Goal: Find specific page/section: Find specific page/section

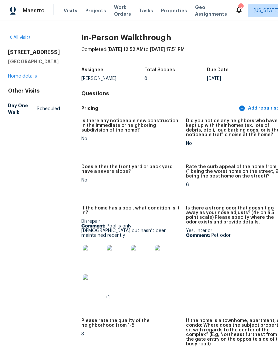
click at [169, 9] on span "Properties" at bounding box center [174, 10] width 26 height 7
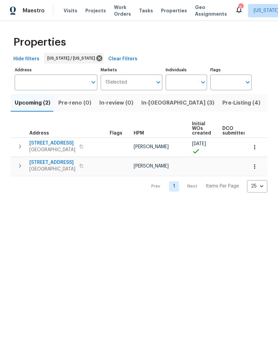
click at [162, 106] on span "In-[GEOGRAPHIC_DATA] (3)" at bounding box center [177, 102] width 73 height 9
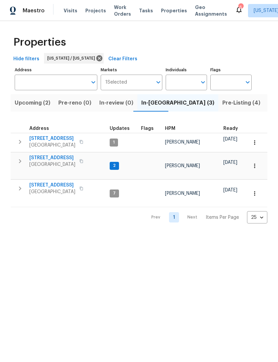
click at [54, 158] on span "[STREET_ADDRESS]" at bounding box center [52, 158] width 46 height 7
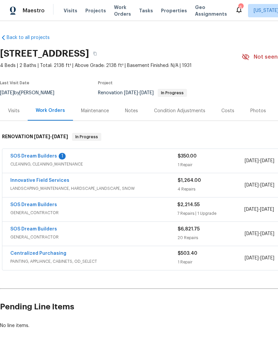
click at [49, 158] on link "SOS Dream Builders" at bounding box center [33, 156] width 47 height 5
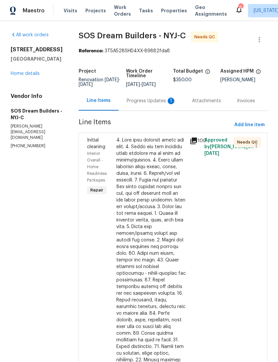
click at [162, 102] on div "Progress Updates 1" at bounding box center [151, 101] width 65 height 20
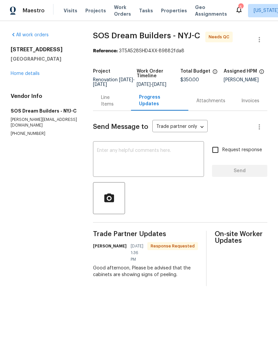
click at [117, 111] on div "Line Items" at bounding box center [112, 101] width 38 height 20
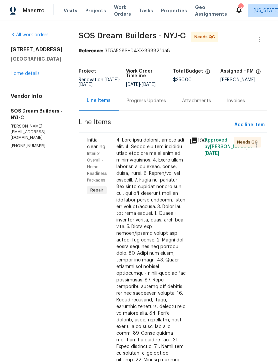
click at [164, 208] on div at bounding box center [150, 297] width 69 height 320
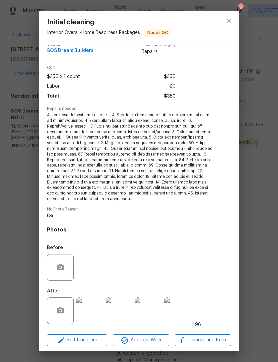
scroll to position [10, 0]
click at [92, 306] on img at bounding box center [89, 311] width 27 height 27
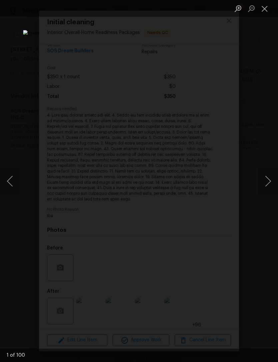
click at [264, 190] on button "Next image" at bounding box center [268, 181] width 20 height 27
click at [263, 190] on button "Next image" at bounding box center [268, 181] width 20 height 27
click at [262, 192] on button "Next image" at bounding box center [268, 181] width 20 height 27
click at [260, 192] on button "Next image" at bounding box center [268, 181] width 20 height 27
click at [260, 193] on button "Next image" at bounding box center [268, 181] width 20 height 27
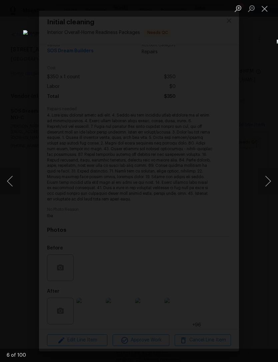
click at [260, 193] on button "Next image" at bounding box center [268, 181] width 20 height 27
click at [267, 190] on button "Next image" at bounding box center [268, 181] width 20 height 27
click at [264, 192] on button "Next image" at bounding box center [268, 181] width 20 height 27
click at [267, 9] on button "Close lightbox" at bounding box center [264, 9] width 13 height 12
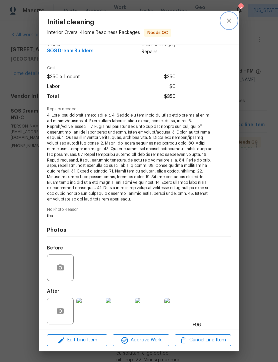
click at [229, 22] on icon "close" at bounding box center [229, 21] width 8 height 8
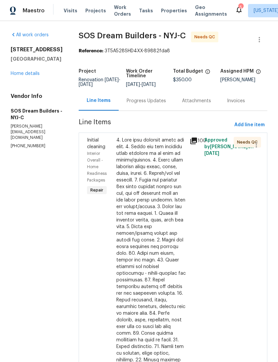
click at [166, 9] on span "Properties" at bounding box center [174, 10] width 26 height 7
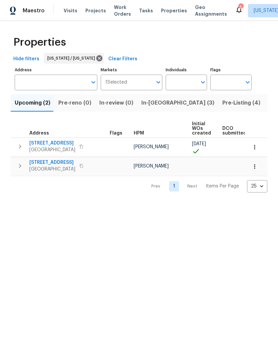
click at [222, 104] on span "Pre-Listing (4)" at bounding box center [241, 102] width 38 height 9
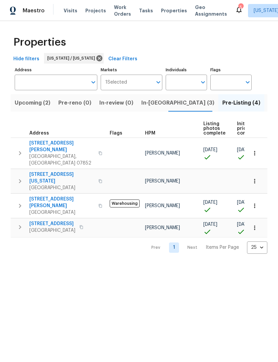
click at [156, 98] on button "In-[GEOGRAPHIC_DATA] (3)" at bounding box center [177, 102] width 81 height 17
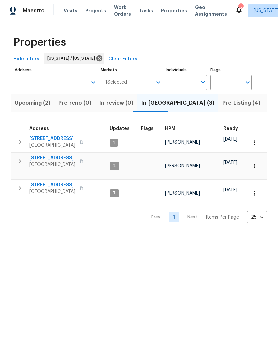
click at [56, 157] on span "[STREET_ADDRESS]" at bounding box center [52, 158] width 46 height 7
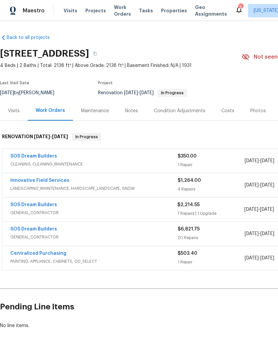
click at [49, 203] on link "SOS Dream Builders" at bounding box center [33, 205] width 47 height 5
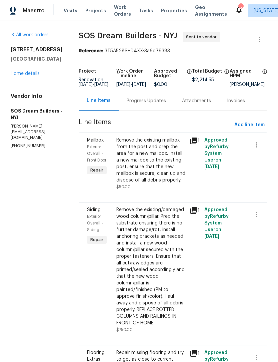
click at [32, 75] on link "Home details" at bounding box center [25, 73] width 29 height 5
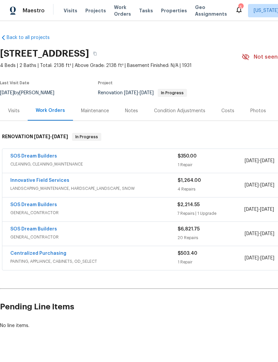
click at [40, 40] on link "Back to all projects" at bounding box center [32, 37] width 64 height 7
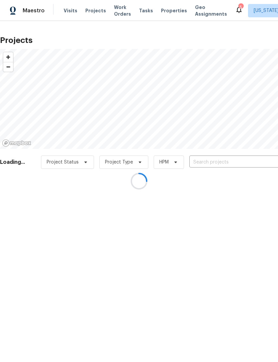
click at [173, 8] on div at bounding box center [139, 181] width 278 height 362
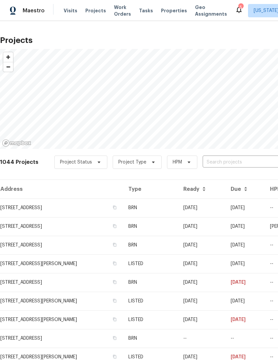
click at [169, 11] on span "Properties" at bounding box center [174, 10] width 26 height 7
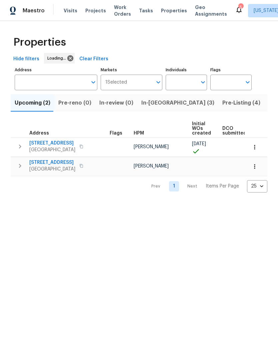
click at [153, 107] on span "In-[GEOGRAPHIC_DATA] (3)" at bounding box center [177, 102] width 73 height 9
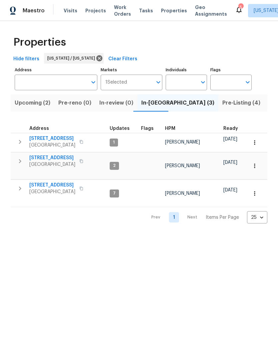
click at [46, 136] on span "[STREET_ADDRESS]" at bounding box center [52, 138] width 46 height 7
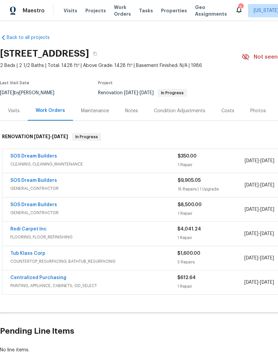
click at [167, 14] on span "Properties" at bounding box center [174, 10] width 26 height 7
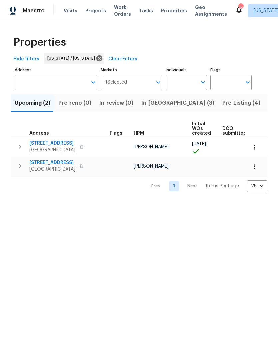
click at [156, 102] on span "In-[GEOGRAPHIC_DATA] (3)" at bounding box center [177, 102] width 73 height 9
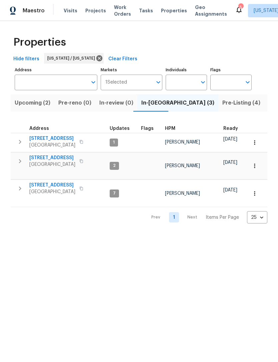
click at [222, 105] on span "Pre-Listing (4)" at bounding box center [241, 102] width 38 height 9
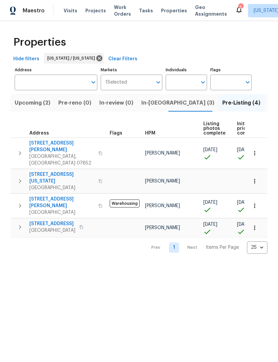
click at [44, 142] on span "[STREET_ADDRESS][PERSON_NAME]" at bounding box center [61, 146] width 65 height 13
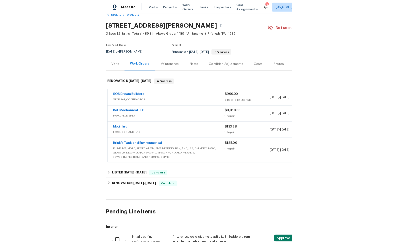
scroll to position [15, 0]
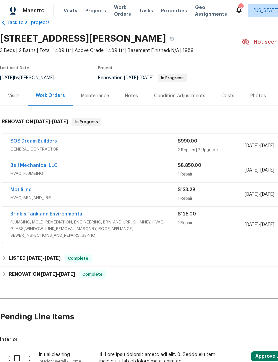
click at [48, 140] on link "SOS Dream Builders" at bounding box center [33, 141] width 47 height 5
